Goal: Transaction & Acquisition: Obtain resource

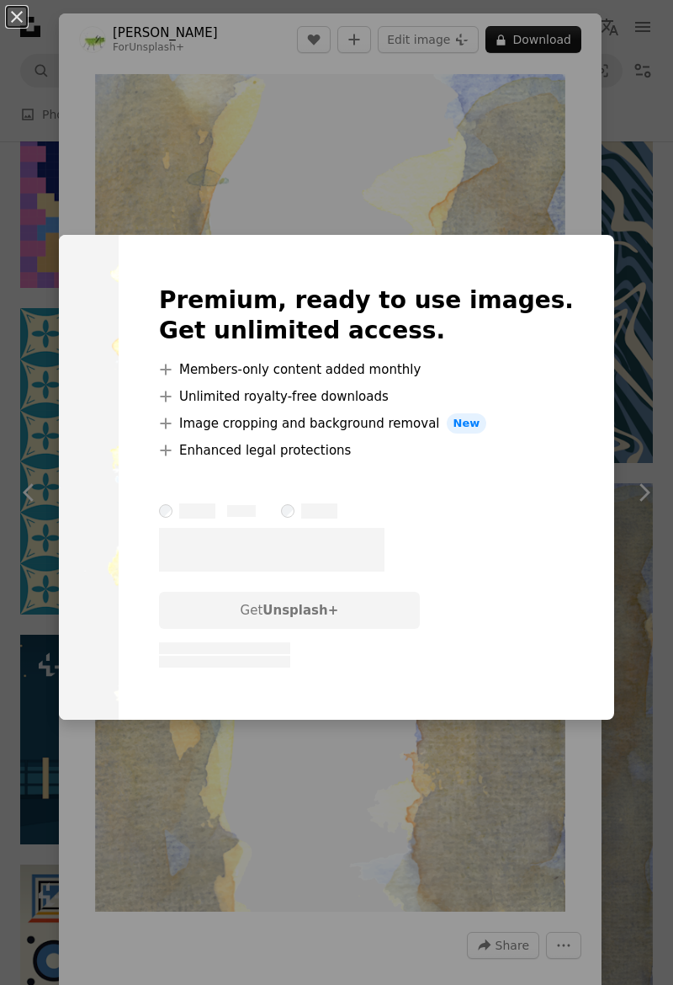
scroll to position [28, 0]
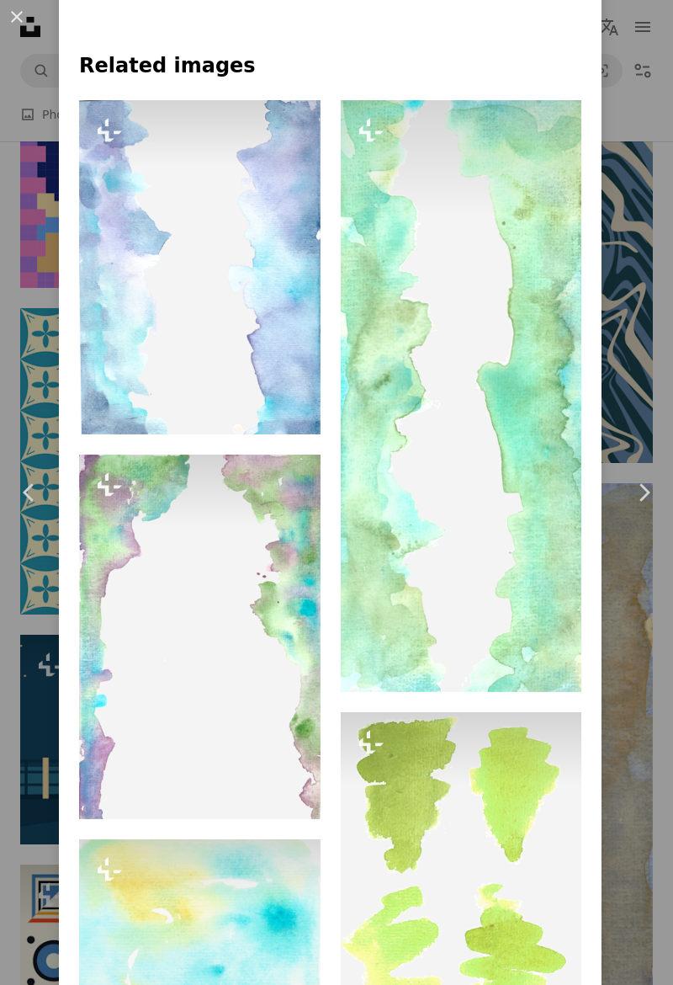
scroll to position [1523, 0]
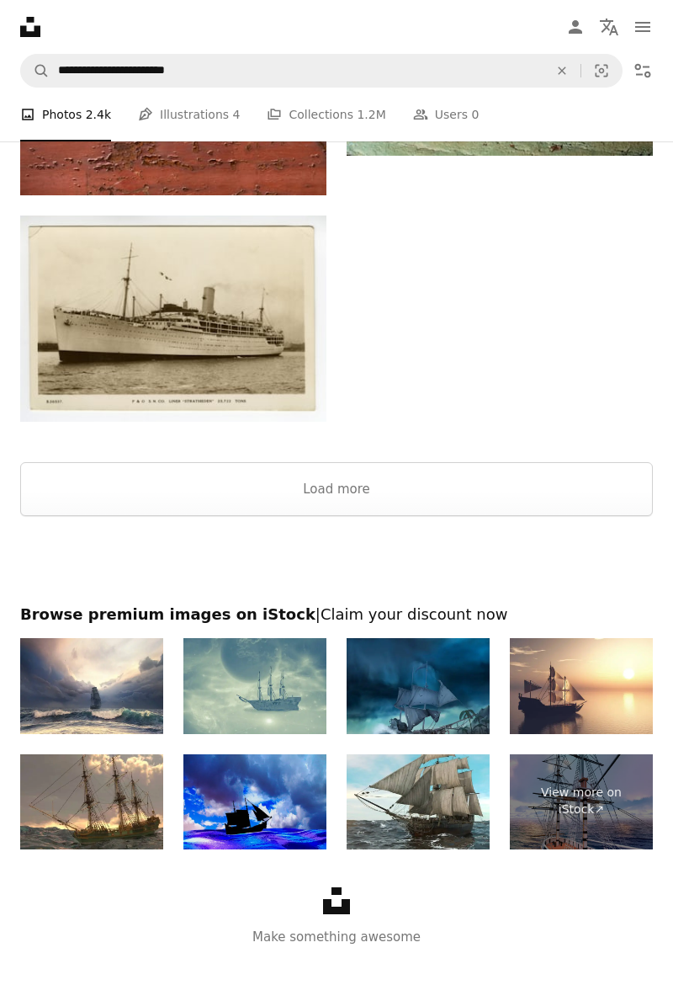
scroll to position [3164, 0]
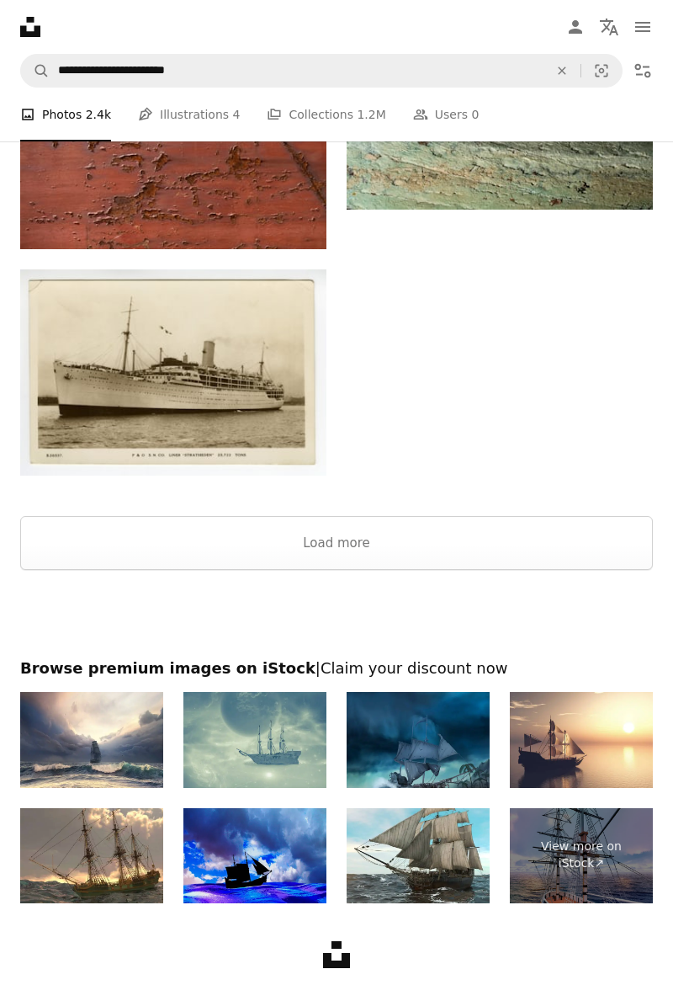
click at [599, 859] on link "View more on iStock ↗" at bounding box center [581, 855] width 143 height 95
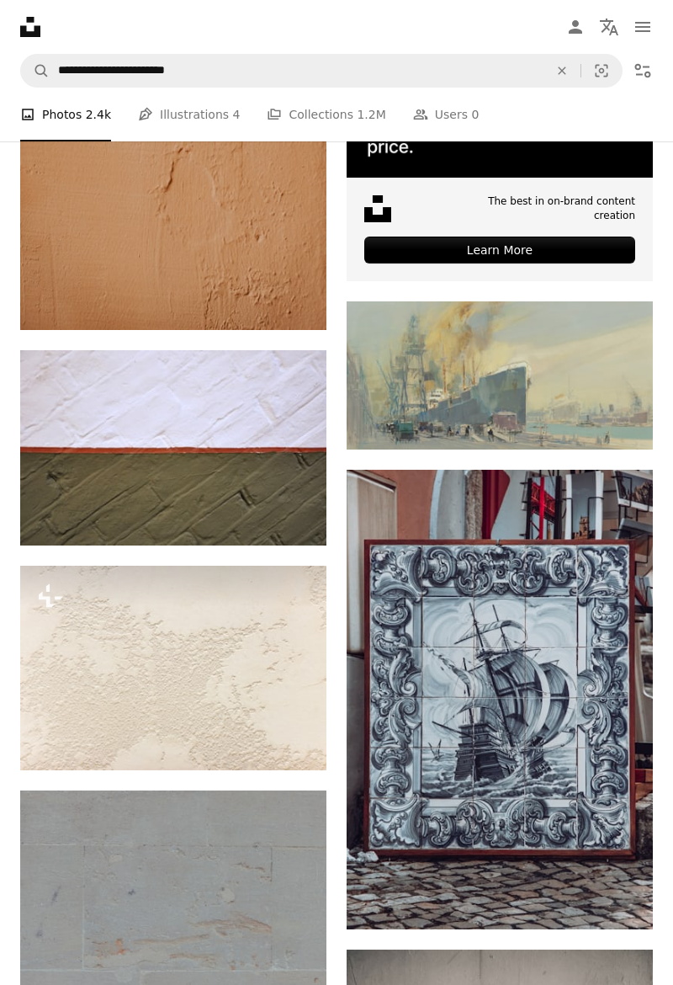
scroll to position [552, 0]
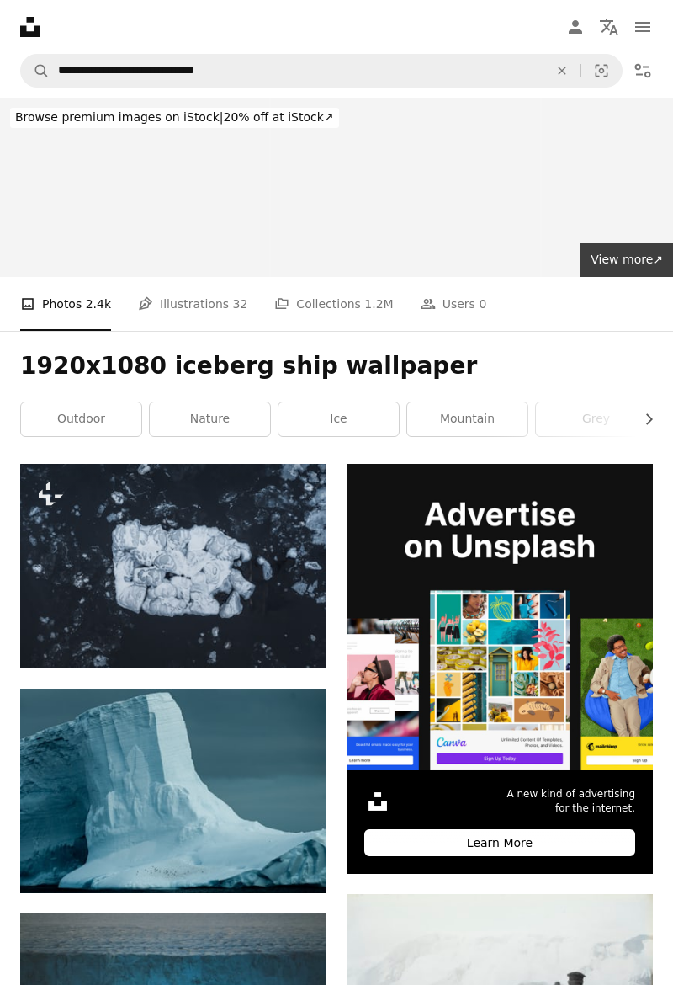
scroll to position [1571, 0]
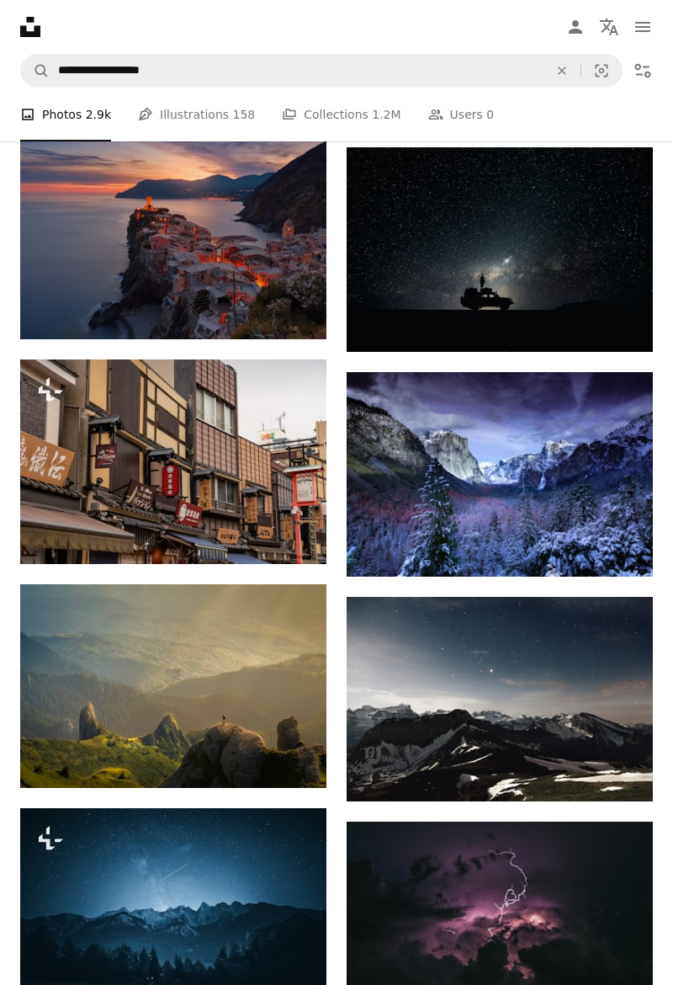
scroll to position [744, 0]
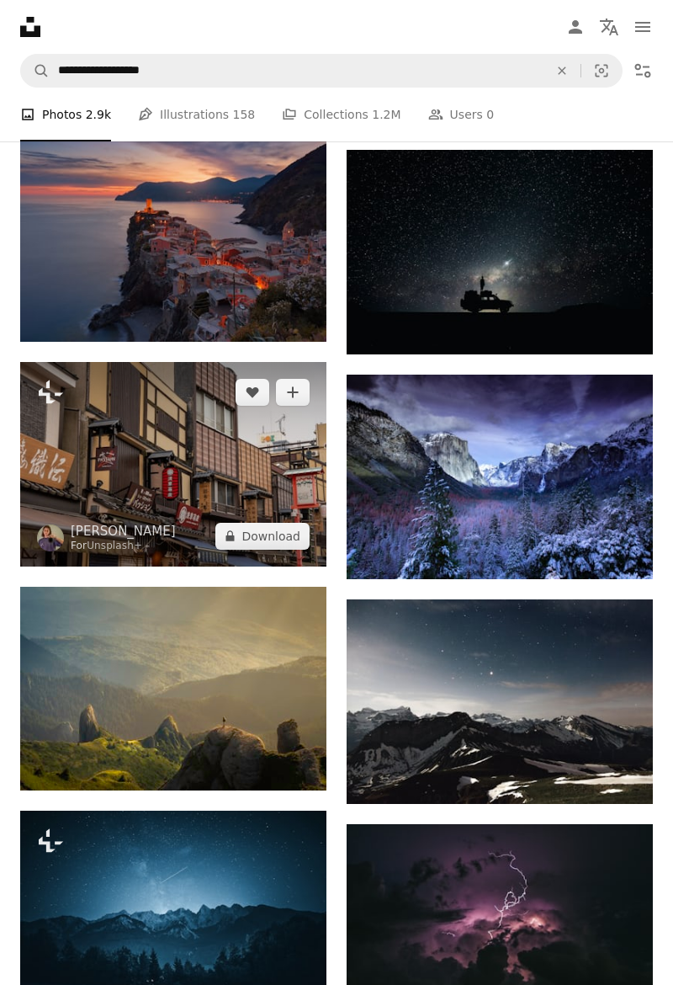
click at [64, 519] on img at bounding box center [173, 464] width 306 height 205
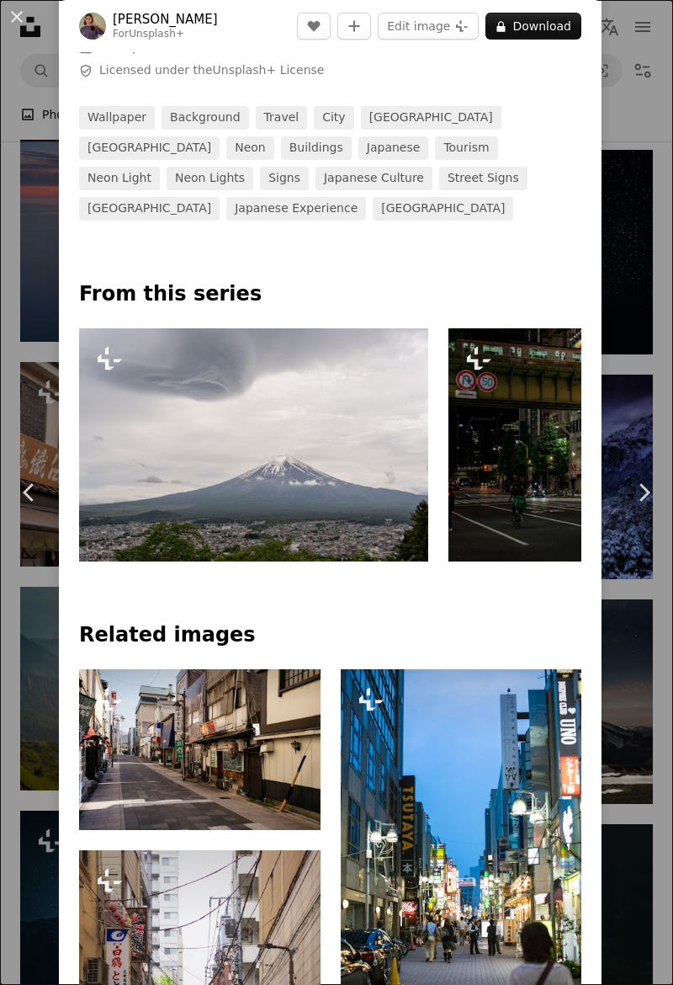
scroll to position [487, 0]
click at [555, 500] on img at bounding box center [624, 444] width 350 height 233
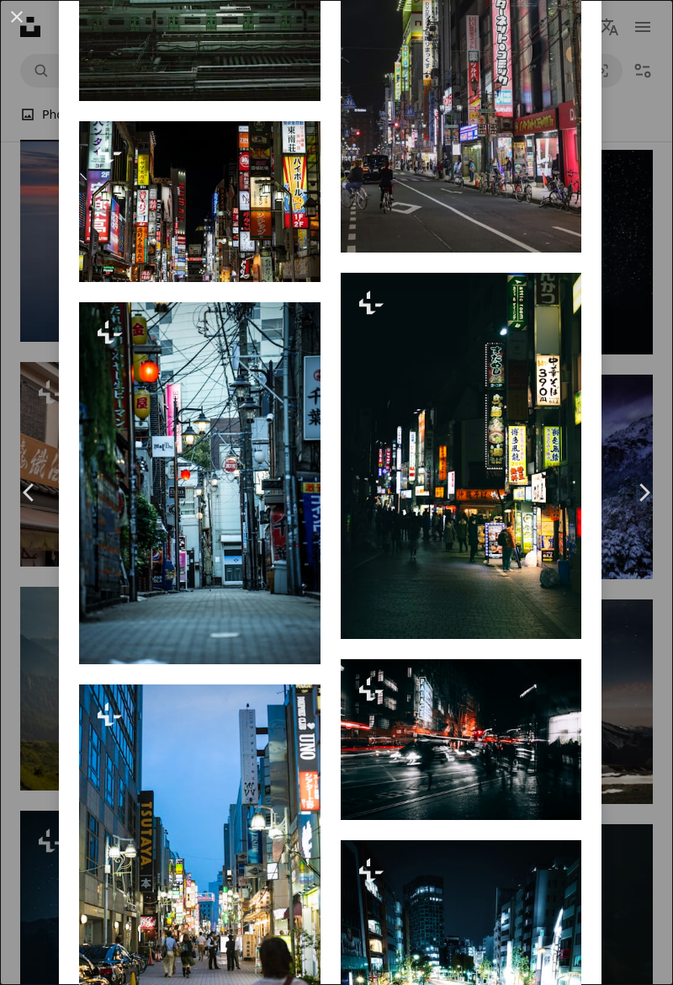
scroll to position [2510, 0]
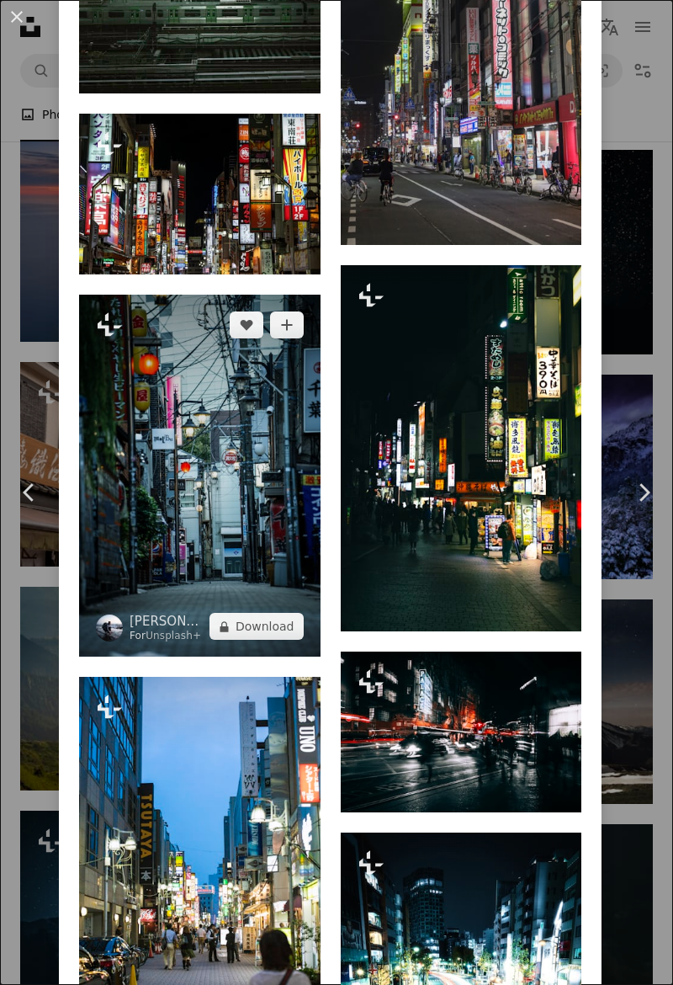
click at [137, 603] on img at bounding box center [200, 476] width 242 height 362
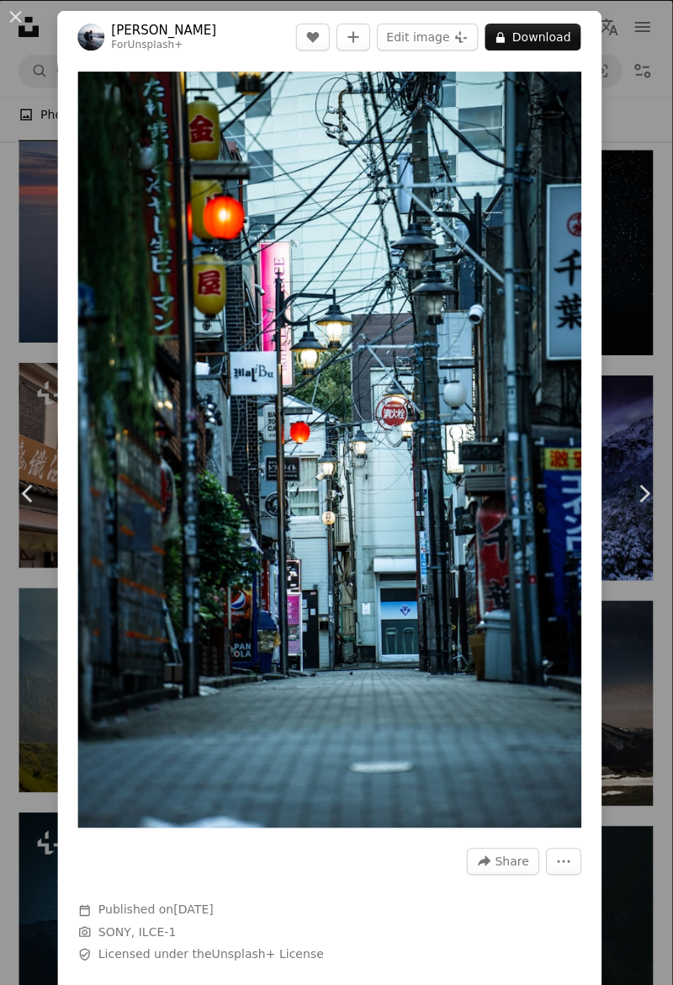
scroll to position [744, 0]
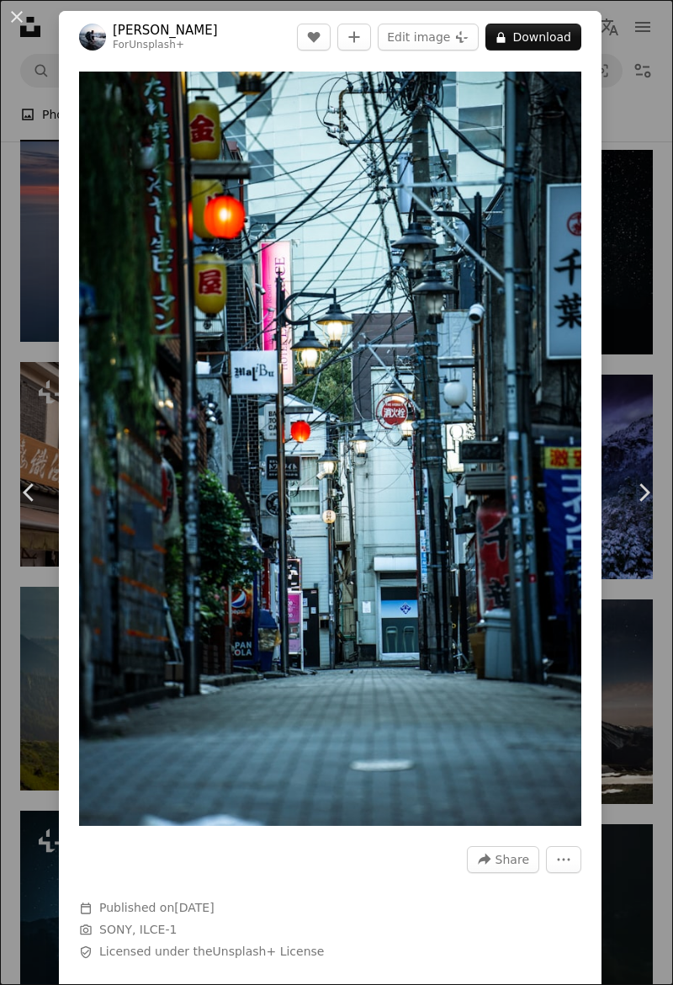
click at [582, 807] on img "Zoom in on this image" at bounding box center [330, 449] width 503 height 754
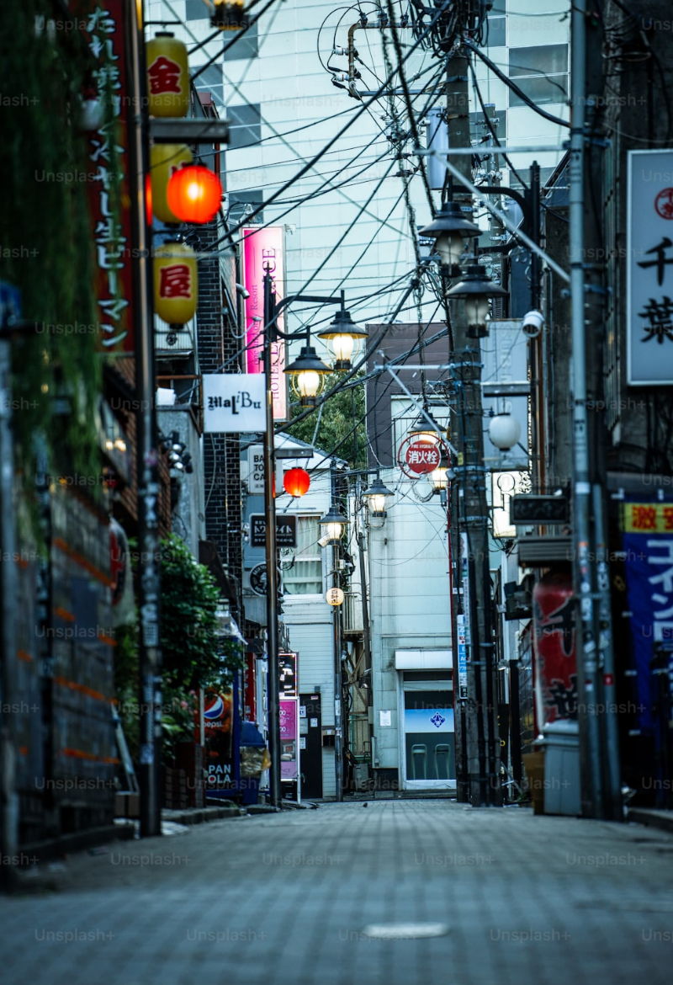
scroll to position [13, 0]
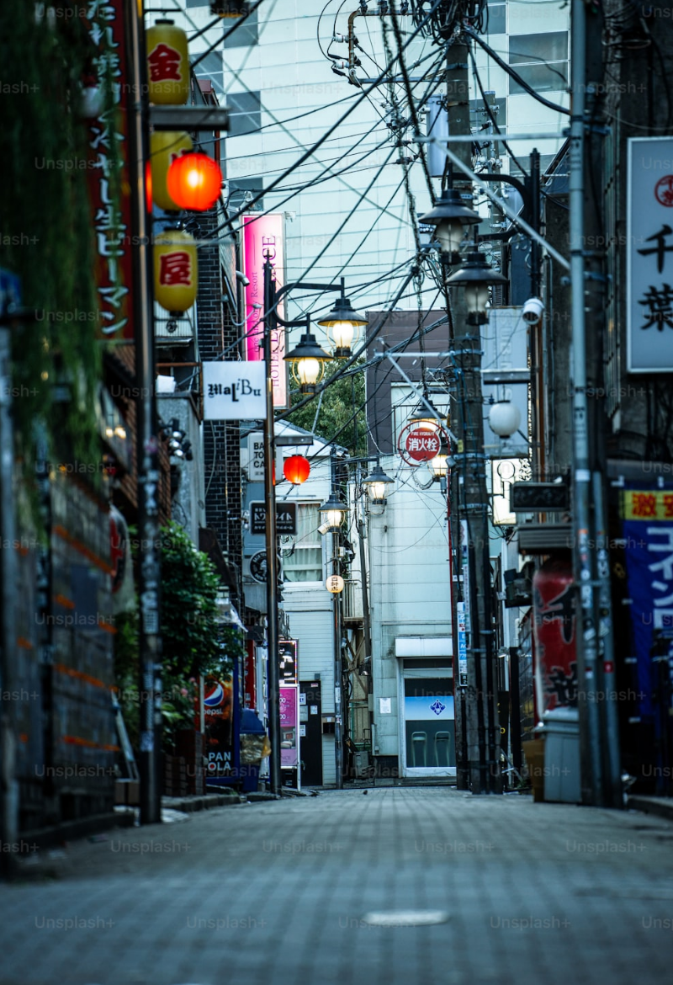
click at [535, 801] on img "Zoom out on this image" at bounding box center [336, 493] width 675 height 1013
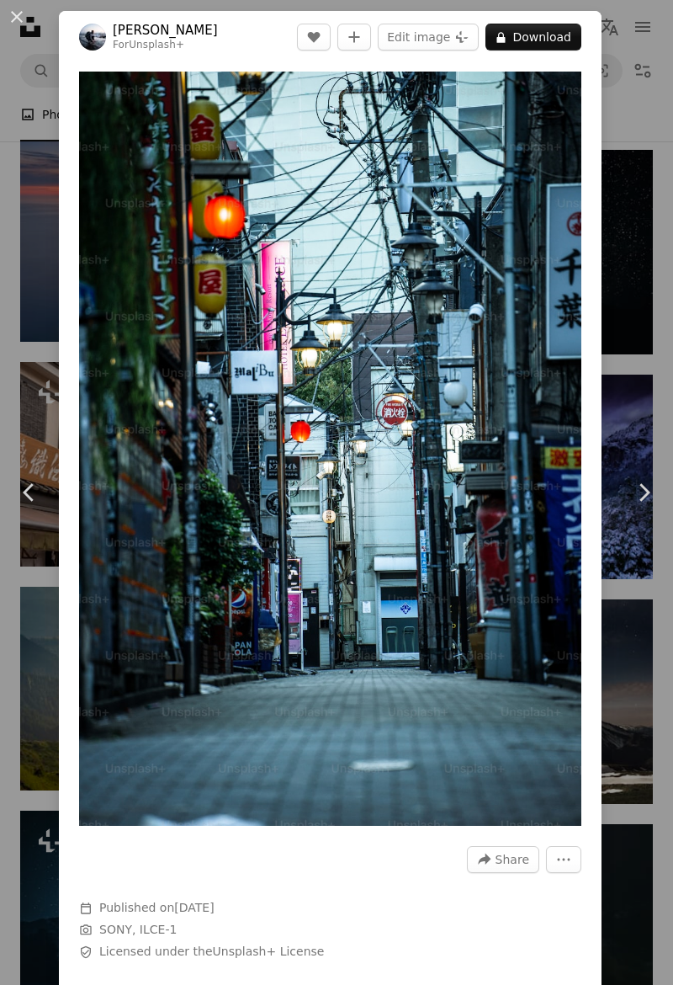
click at [540, 776] on img "Zoom in on this image" at bounding box center [330, 449] width 503 height 754
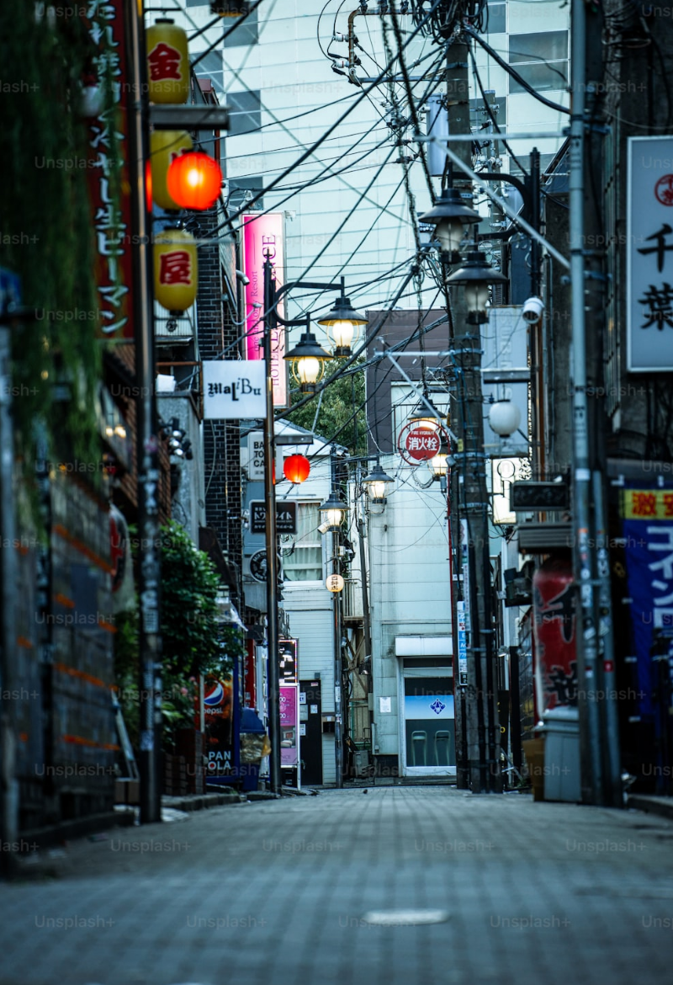
scroll to position [17, 0]
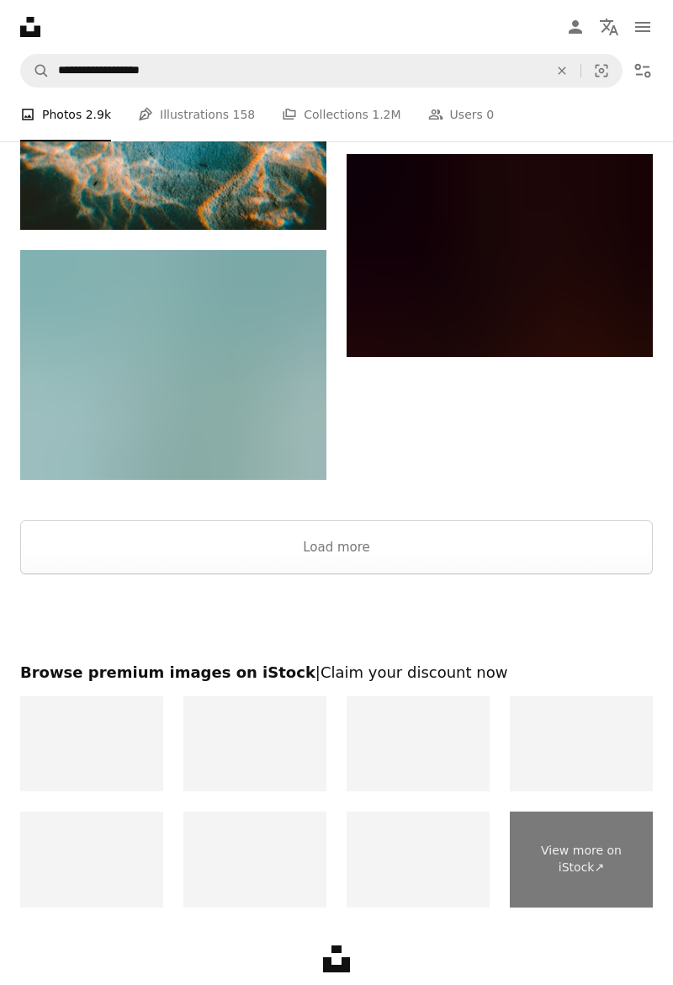
scroll to position [5423, 0]
